Goal: Task Accomplishment & Management: Complete application form

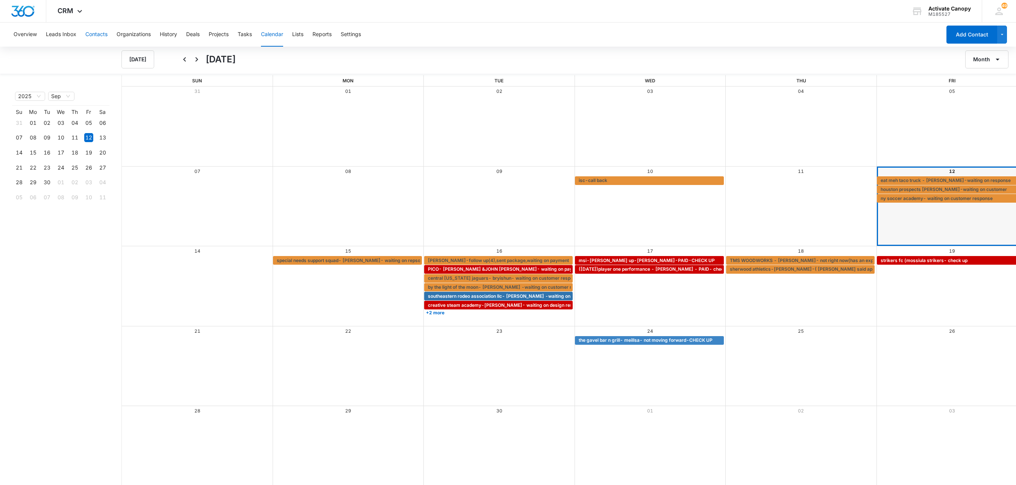
click at [97, 34] on button "Contacts" at bounding box center [96, 35] width 22 height 24
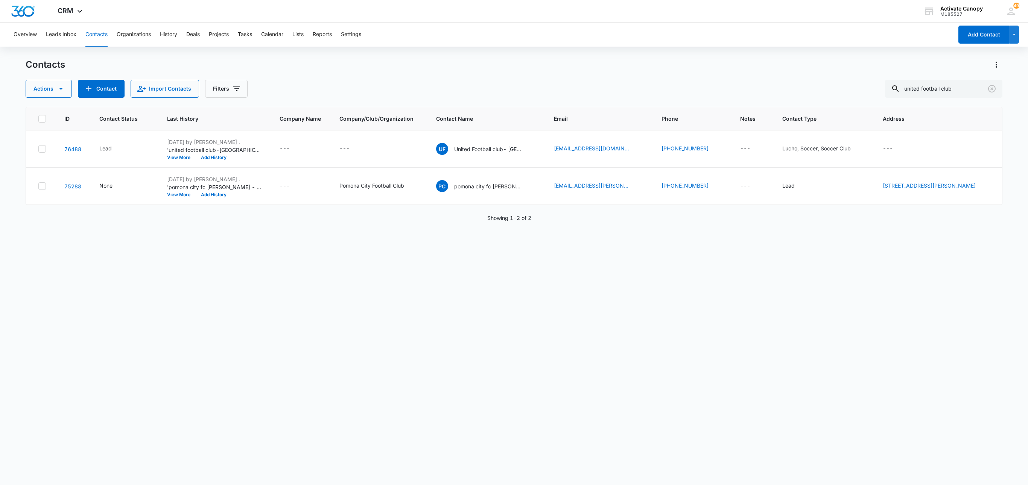
click at [182, 232] on div "ID Contact Status Last History Company Name Company/Club/Organization Contact N…" at bounding box center [514, 291] width 976 height 369
click at [90, 92] on icon "Add Contact" at bounding box center [88, 88] width 9 height 9
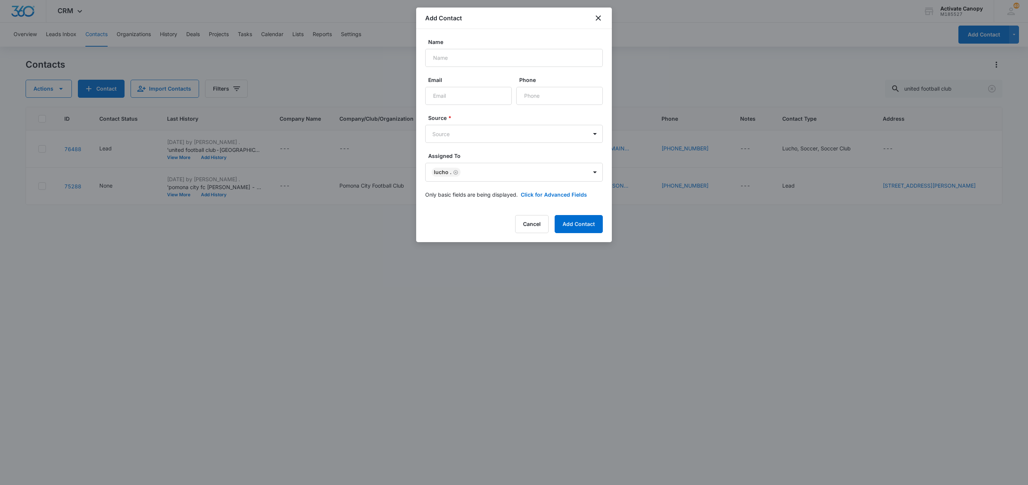
click at [169, 186] on div at bounding box center [514, 242] width 1028 height 485
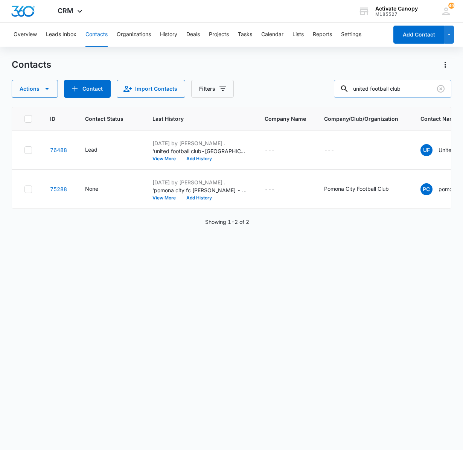
click at [380, 93] on input "united football club" at bounding box center [392, 89] width 117 height 18
type input "inter"
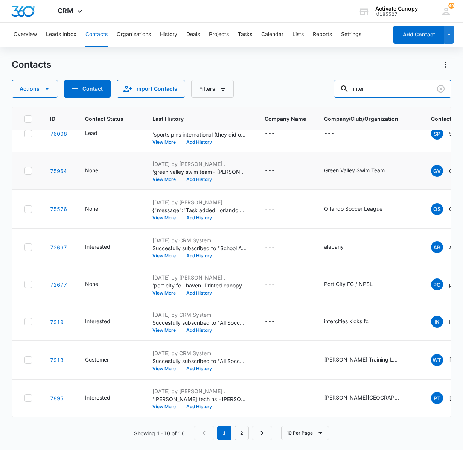
scroll to position [229, 0]
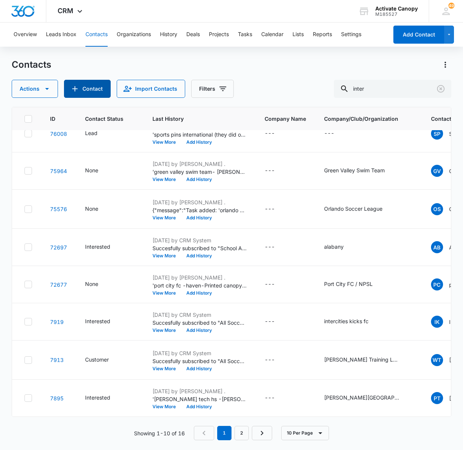
click at [81, 88] on button "Contact" at bounding box center [87, 89] width 47 height 18
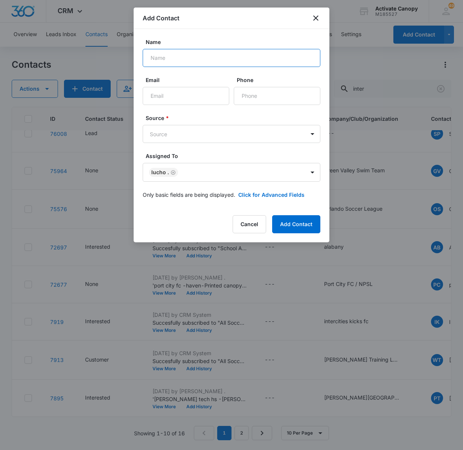
click at [213, 62] on input "Name" at bounding box center [232, 58] width 178 height 18
type input "[PERSON_NAME]"
click at [185, 93] on input "Email" at bounding box center [186, 96] width 87 height 18
paste input "[EMAIL_ADDRESS][DOMAIN_NAME]"
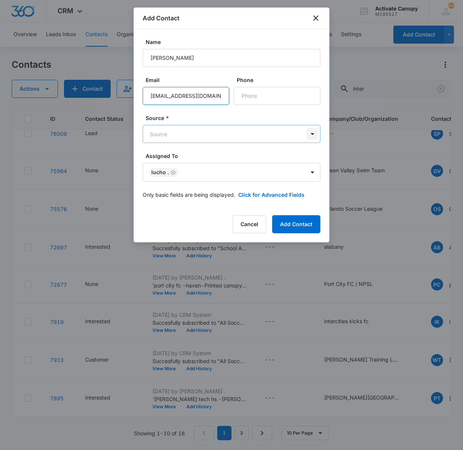
type input "[EMAIL_ADDRESS][DOMAIN_NAME]"
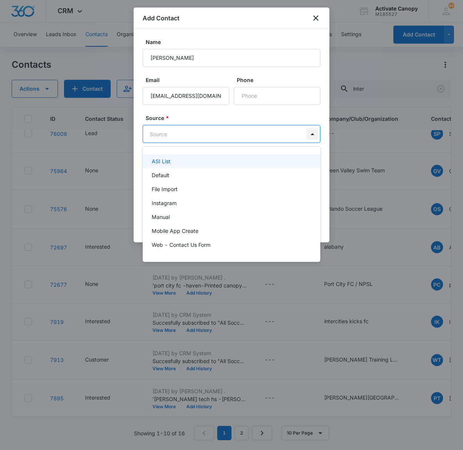
click at [305, 132] on body "CRM Apps Reputation Websites Forms CRM Email Social Content Ads Intelligence Fi…" at bounding box center [231, 225] width 463 height 450
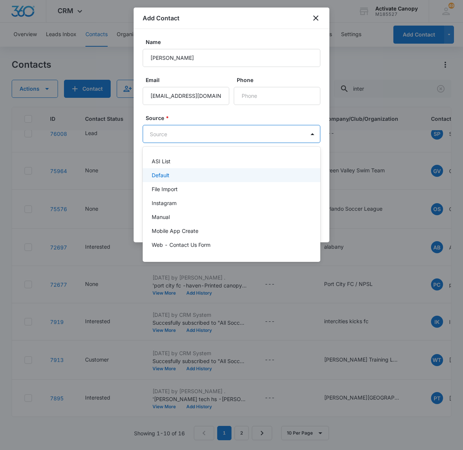
click at [264, 176] on div "Default" at bounding box center [231, 175] width 158 height 8
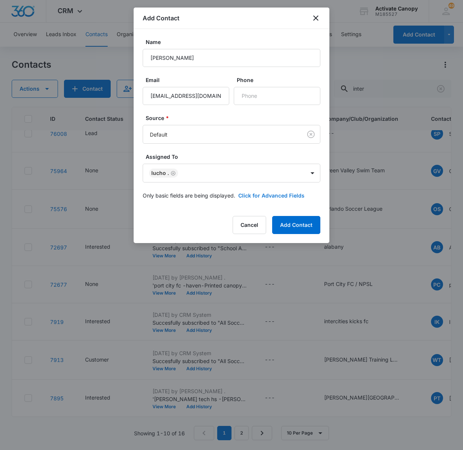
click at [252, 195] on button "Click for Advanced Fields" at bounding box center [271, 195] width 66 height 8
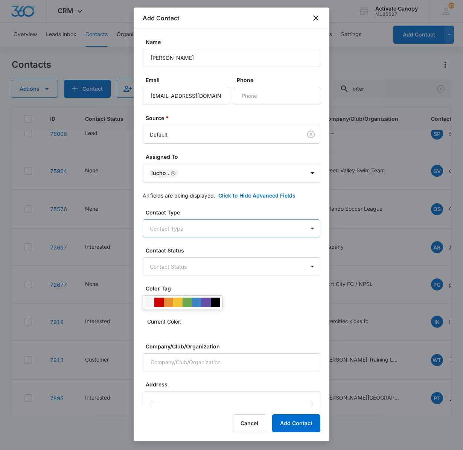
click at [243, 230] on body "CRM Apps Reputation Websites Forms CRM Email Social Content Ads Intelligence Fi…" at bounding box center [231, 225] width 463 height 450
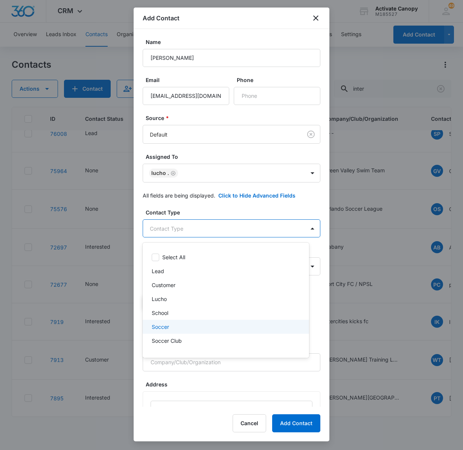
click at [192, 326] on div "Soccer" at bounding box center [225, 327] width 147 height 8
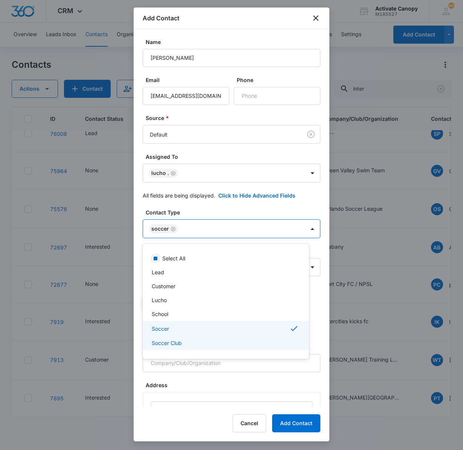
click at [190, 339] on div "Soccer Club" at bounding box center [225, 343] width 147 height 8
click at [180, 294] on div "Lucho" at bounding box center [226, 300] width 166 height 14
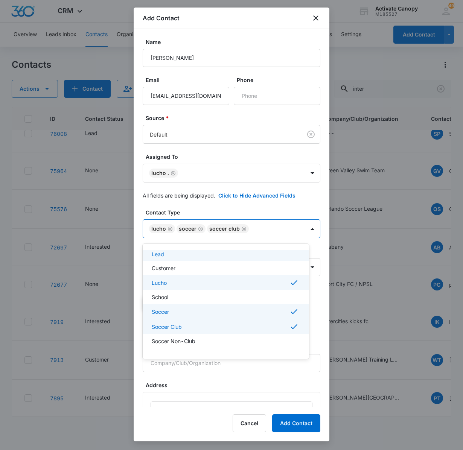
scroll to position [30, 0]
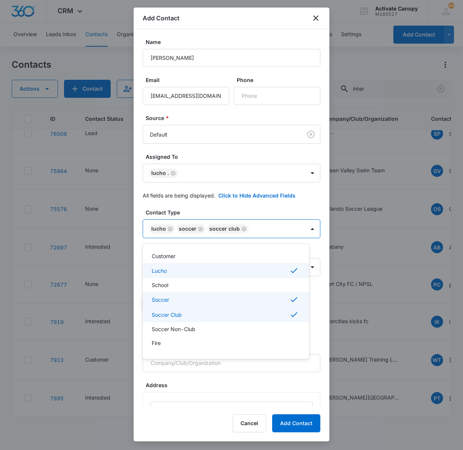
click at [299, 367] on div at bounding box center [231, 225] width 463 height 450
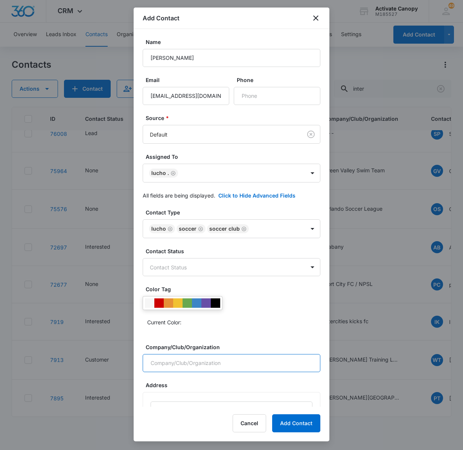
click at [299, 367] on input "Company/Club/Organization" at bounding box center [232, 363] width 178 height 18
drag, startPoint x: 299, startPoint y: 367, endPoint x: 299, endPoint y: 237, distance: 130.2
click at [299, 237] on div "Contact Type Lucho Soccer Soccer Club Contact Status Contact Status Color Tag C…" at bounding box center [232, 434] width 178 height 452
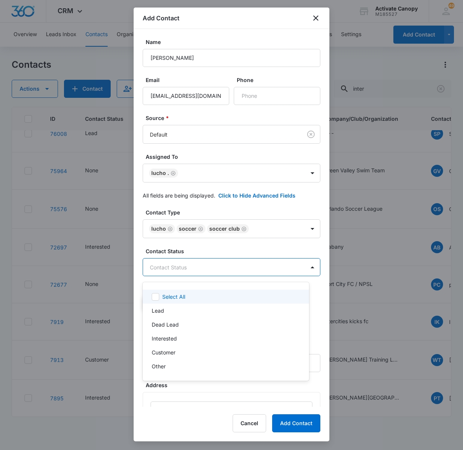
click at [280, 269] on body "CRM Apps Reputation Websites Forms CRM Email Social Content Ads Intelligence Fi…" at bounding box center [231, 225] width 463 height 450
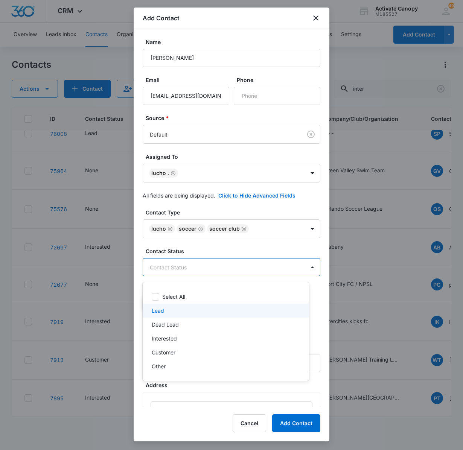
click at [178, 314] on div "Lead" at bounding box center [225, 311] width 147 height 8
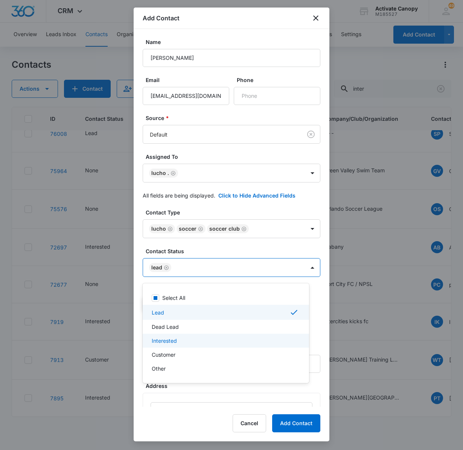
click at [222, 345] on div "Interested" at bounding box center [226, 341] width 166 height 14
click at [299, 274] on div at bounding box center [231, 225] width 463 height 450
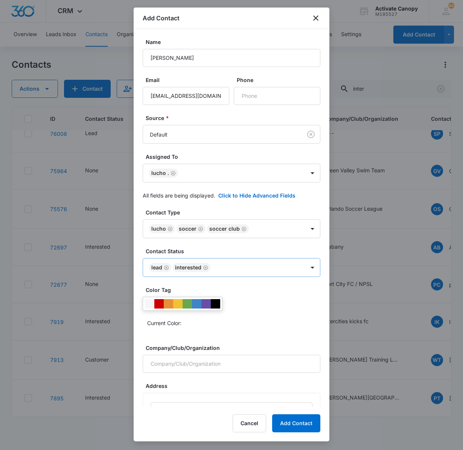
click at [205, 270] on icon "Remove Interested" at bounding box center [205, 268] width 5 height 6
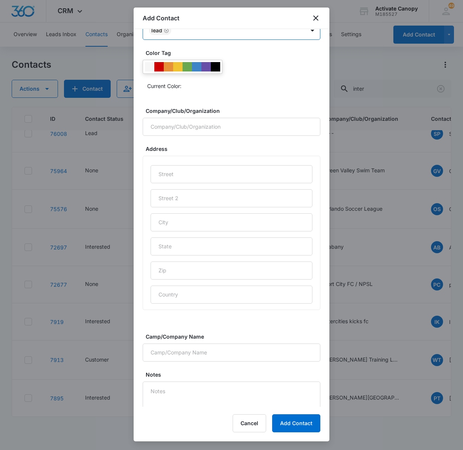
scroll to position [0, 0]
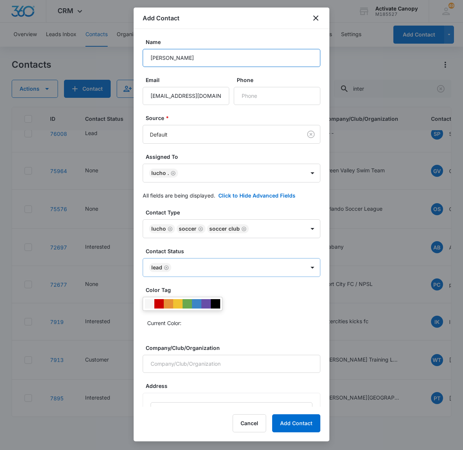
click at [187, 59] on input "[PERSON_NAME]" at bounding box center [232, 58] width 178 height 18
click at [224, 60] on input "inter woodlands- [PERSON_NAME]" at bounding box center [232, 58] width 178 height 18
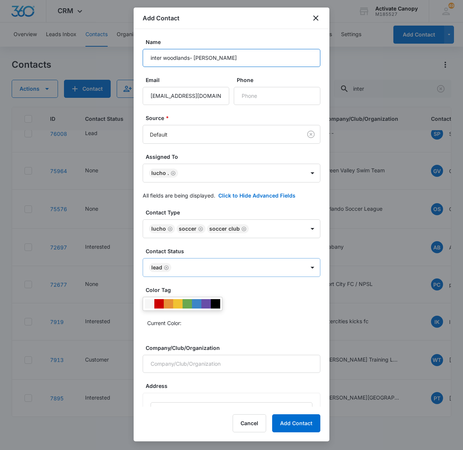
click at [224, 60] on input "inter woodlands- [PERSON_NAME]" at bounding box center [232, 58] width 178 height 18
type input "inter woodlands- [PERSON_NAME]"
click at [287, 424] on button "Add Contact" at bounding box center [296, 423] width 48 height 18
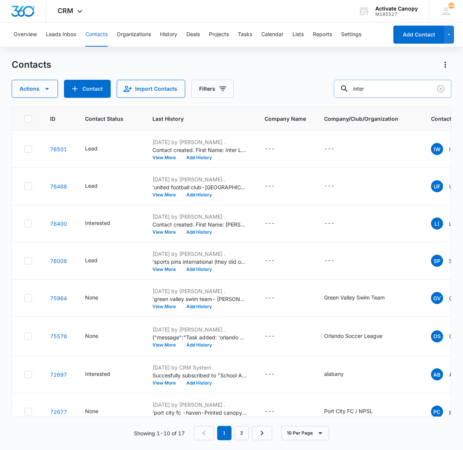
click at [389, 92] on input "inter" at bounding box center [392, 89] width 117 height 18
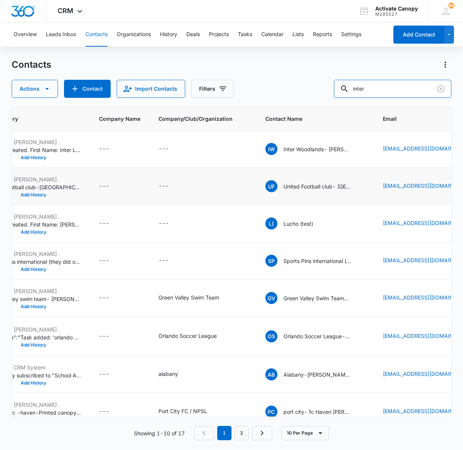
scroll to position [0, 166]
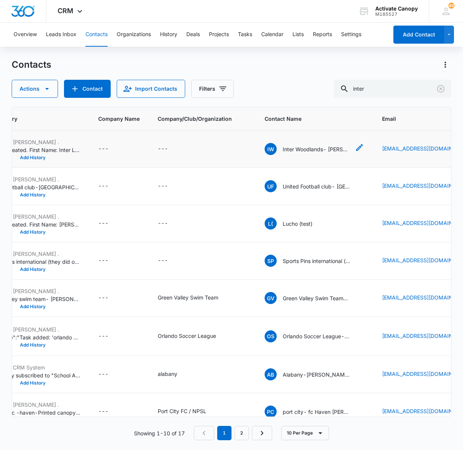
click at [292, 153] on p "Inter Woodlands- [PERSON_NAME]" at bounding box center [317, 149] width 68 height 8
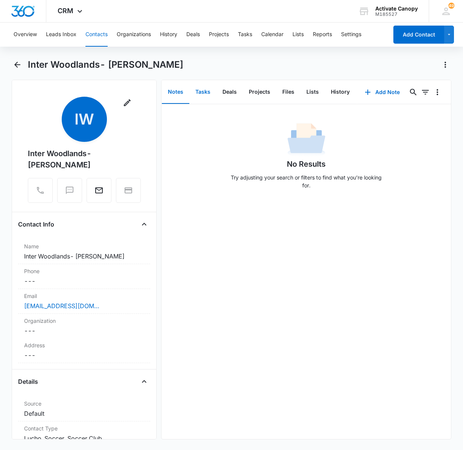
click at [199, 84] on button "Tasks" at bounding box center [202, 92] width 27 height 23
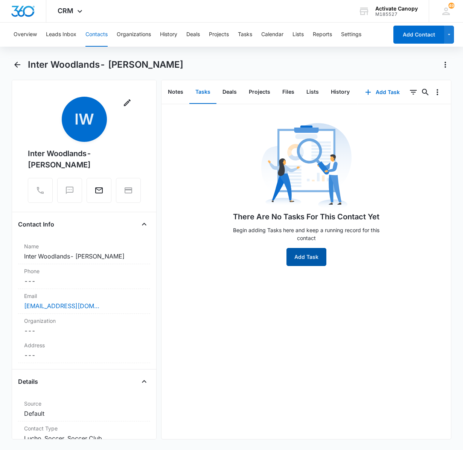
click at [306, 258] on button "Add Task" at bounding box center [306, 257] width 40 height 18
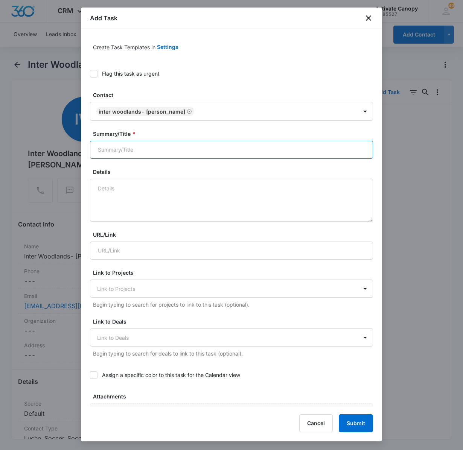
click at [160, 146] on input "Summary/Title *" at bounding box center [231, 150] width 283 height 18
paste input "inter woodlands- [PERSON_NAME]"
type input "inter woodlands- [PERSON_NAME]- waiting on response"
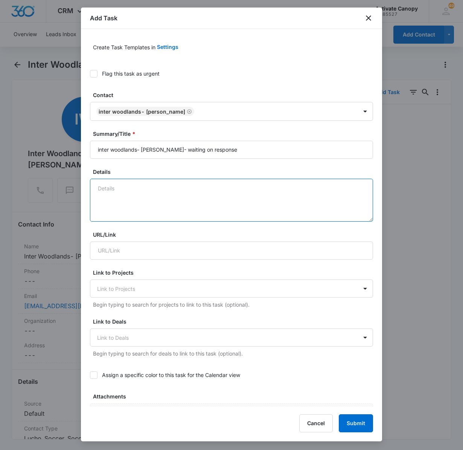
click at [150, 193] on textarea "Details" at bounding box center [231, 200] width 283 height 43
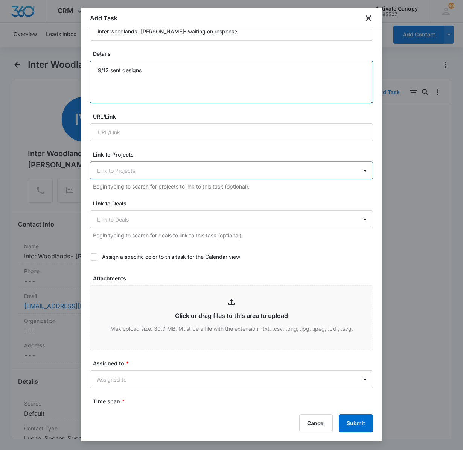
scroll to position [119, 0]
type textarea "9/12 sent designs"
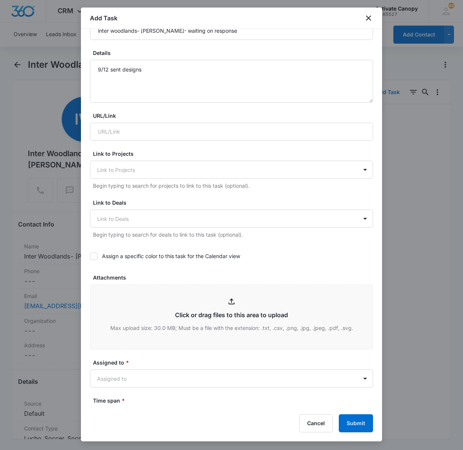
click at [91, 260] on icon at bounding box center [93, 256] width 7 height 7
click at [90, 256] on input "Assign a specific color to this task for the Calendar view" at bounding box center [90, 256] width 0 height 0
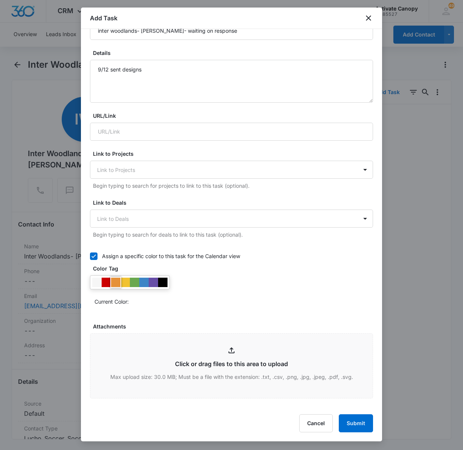
click at [117, 284] on div at bounding box center [115, 282] width 9 height 9
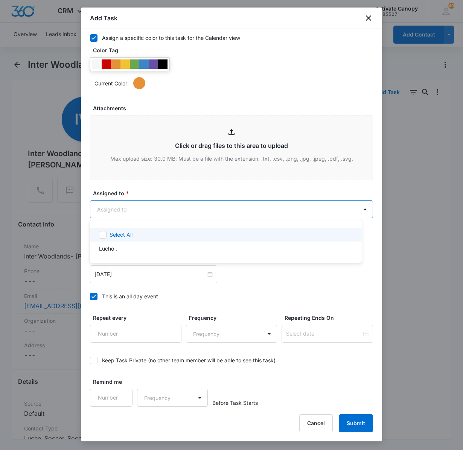
drag, startPoint x: 140, startPoint y: 206, endPoint x: 134, endPoint y: 248, distance: 42.6
click at [134, 248] on body "CRM Apps Reputation Websites Forms CRM Email Social Content Ads Intelligence Fi…" at bounding box center [231, 225] width 463 height 450
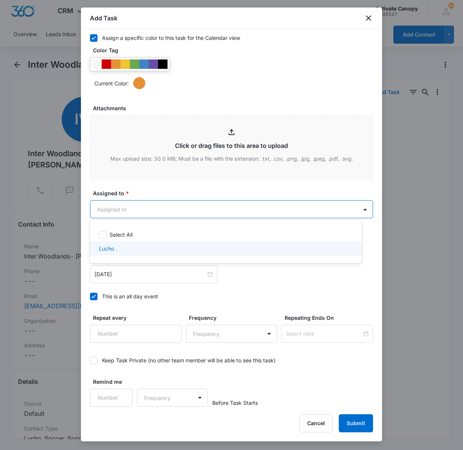
click at [134, 248] on div "Lucho ." at bounding box center [225, 249] width 252 height 8
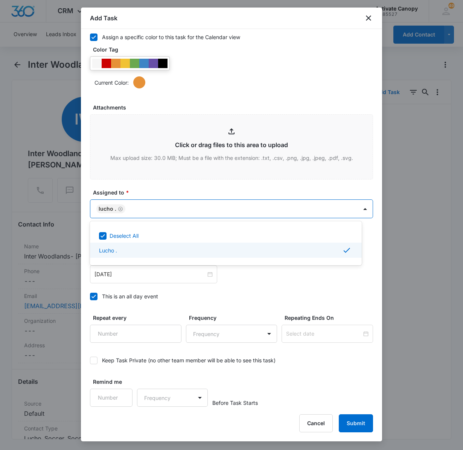
click at [195, 292] on div at bounding box center [231, 225] width 463 height 450
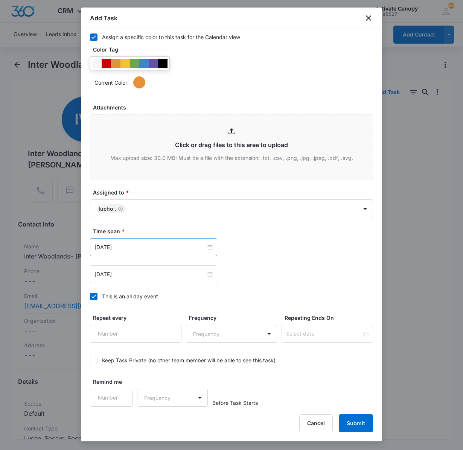
click at [202, 252] on div "[DATE]" at bounding box center [153, 247] width 127 height 18
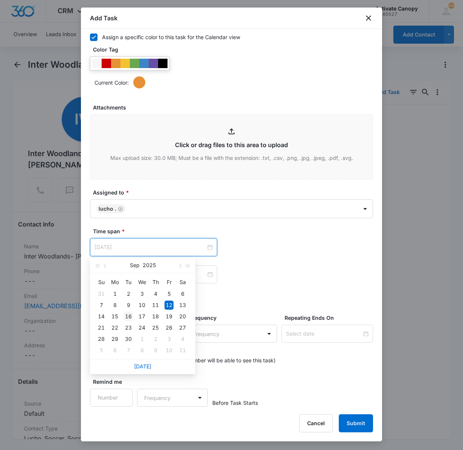
type input "[DATE]"
click at [124, 319] on div "16" at bounding box center [128, 316] width 9 height 9
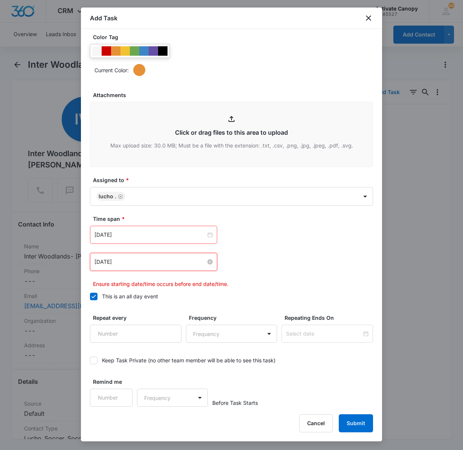
click at [148, 266] on input "[DATE]" at bounding box center [149, 262] width 111 height 8
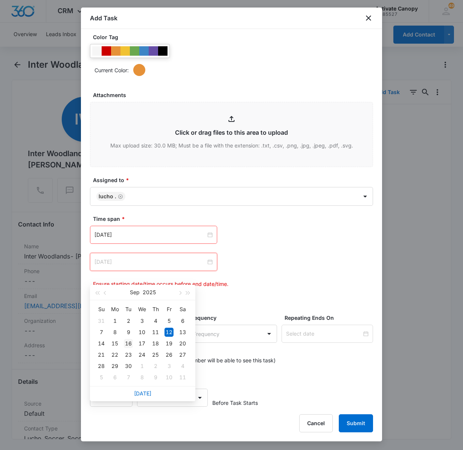
type input "[DATE]"
click at [129, 342] on div "16" at bounding box center [128, 343] width 9 height 9
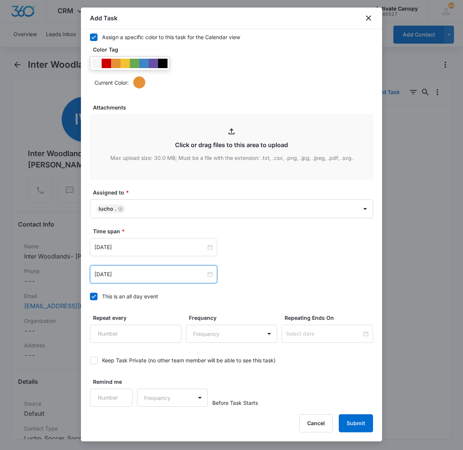
scroll to position [354, 0]
click at [357, 421] on button "Submit" at bounding box center [356, 423] width 34 height 18
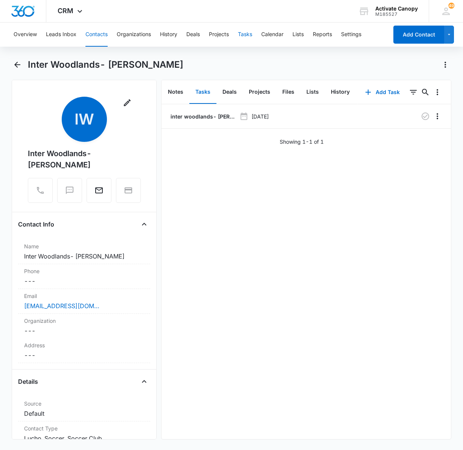
click at [245, 38] on button "Tasks" at bounding box center [245, 35] width 14 height 24
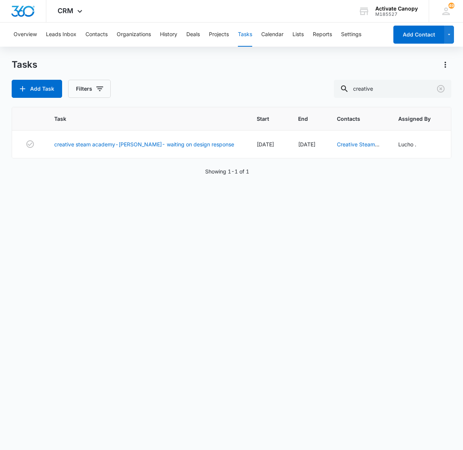
click at [245, 38] on button "Tasks" at bounding box center [245, 35] width 14 height 24
